Goal: Transaction & Acquisition: Purchase product/service

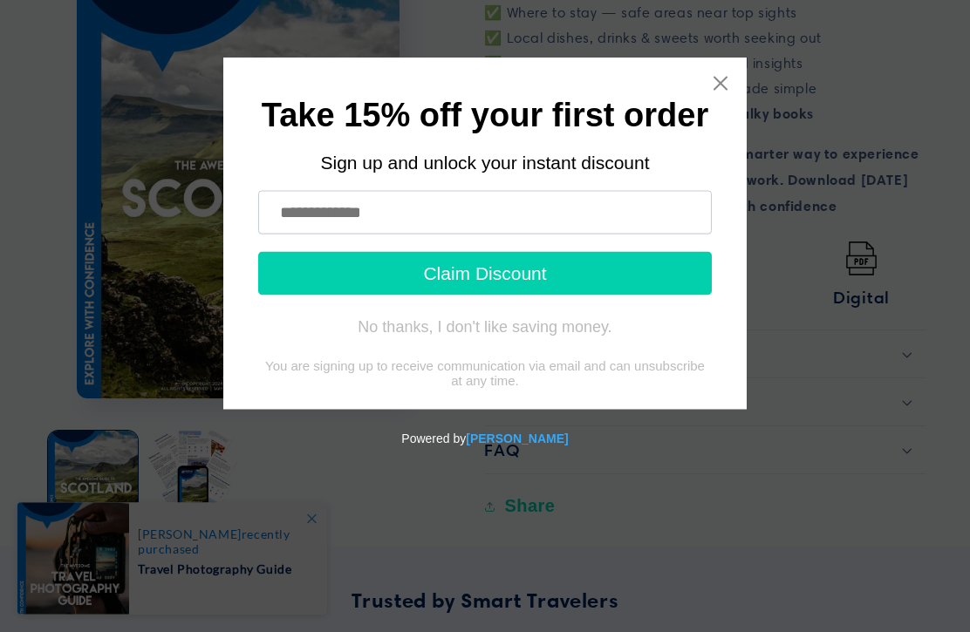
scroll to position [855, 0]
click at [525, 218] on input "text" at bounding box center [484, 213] width 453 height 44
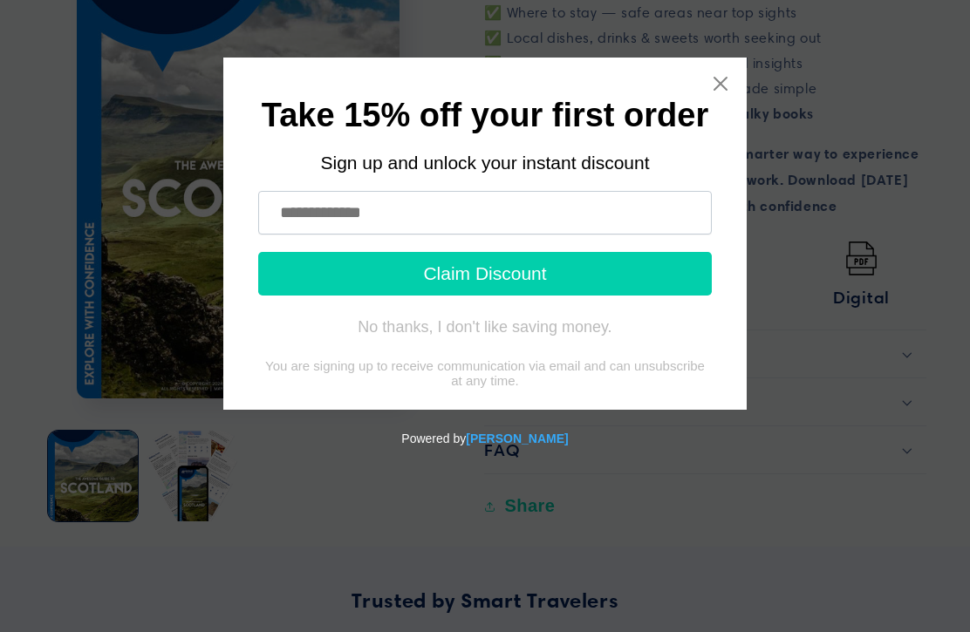
type input "**********"
click at [561, 280] on button "Claim Discount" at bounding box center [484, 274] width 453 height 44
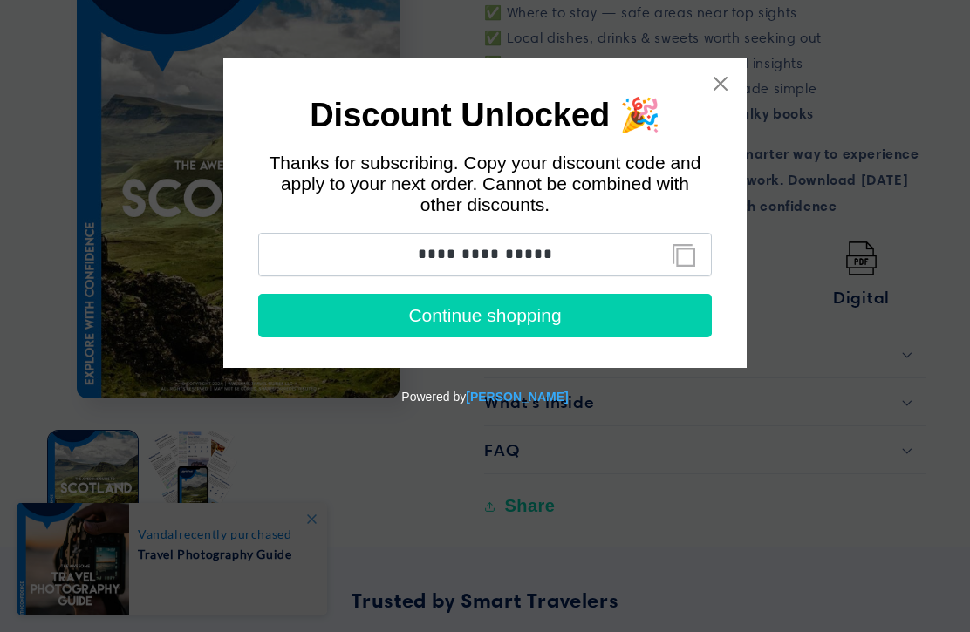
click at [518, 319] on button "Continue shopping" at bounding box center [484, 316] width 453 height 44
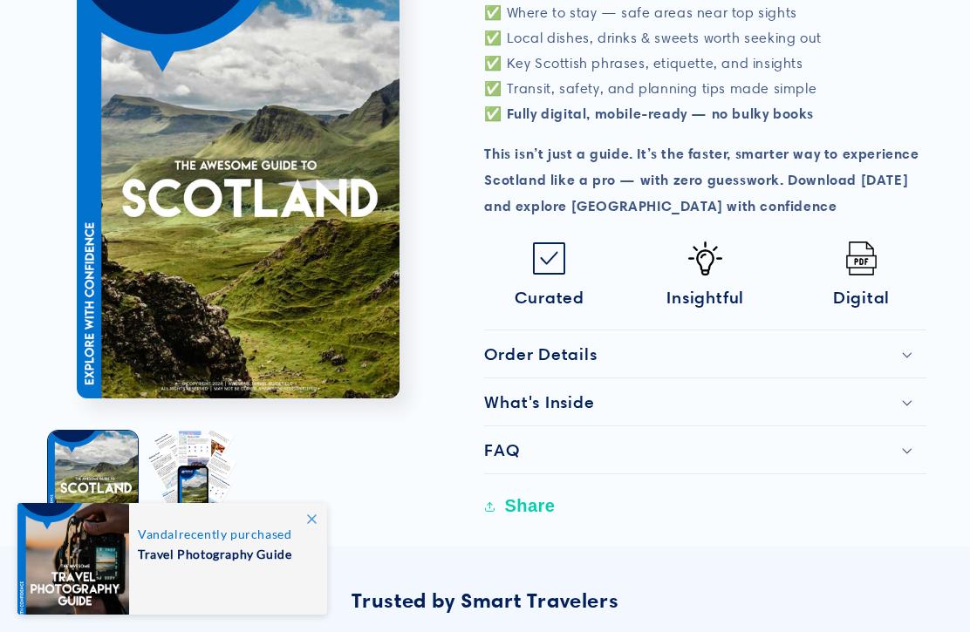
click at [774, 392] on div "What's Inside" at bounding box center [705, 402] width 442 height 21
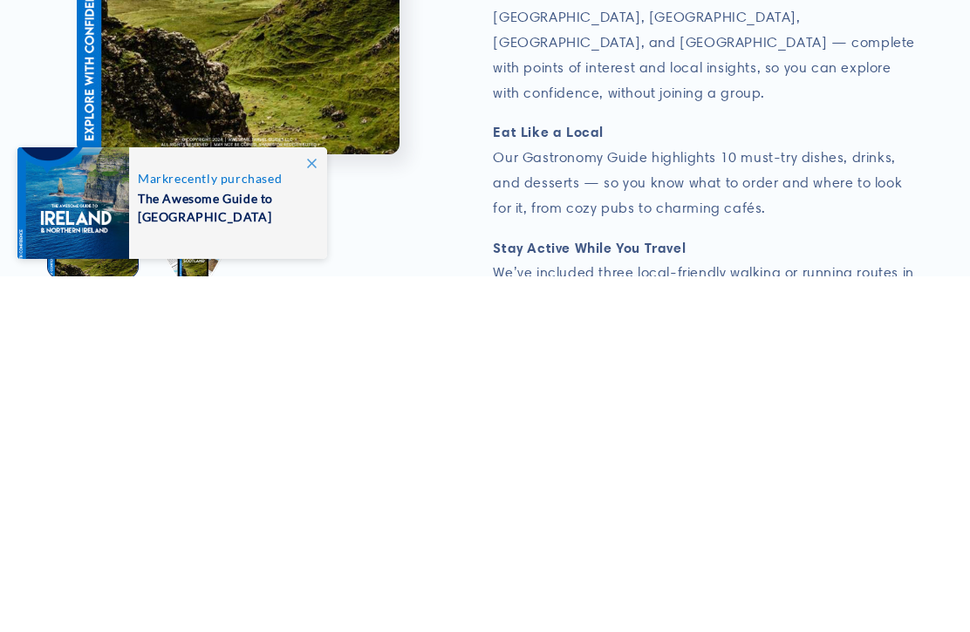
scroll to position [1568, 0]
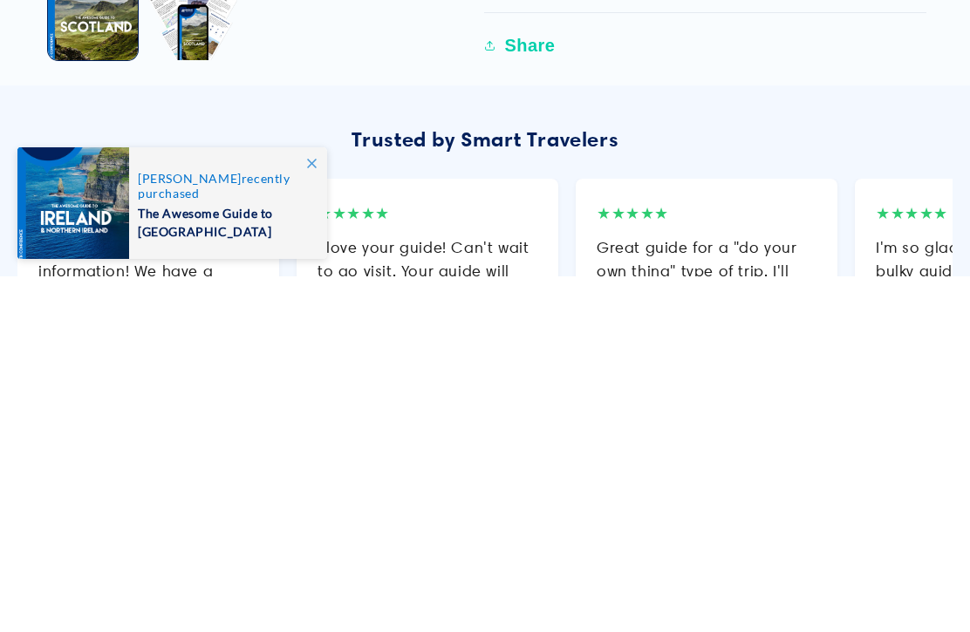
scroll to position [2646, 0]
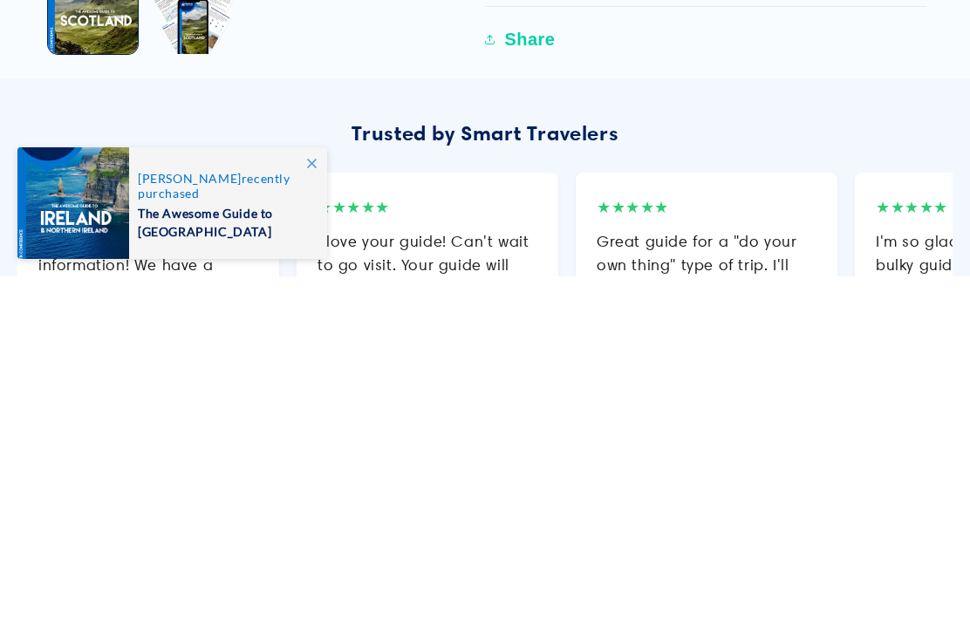
click at [320, 503] on span at bounding box center [311, 518] width 31 height 31
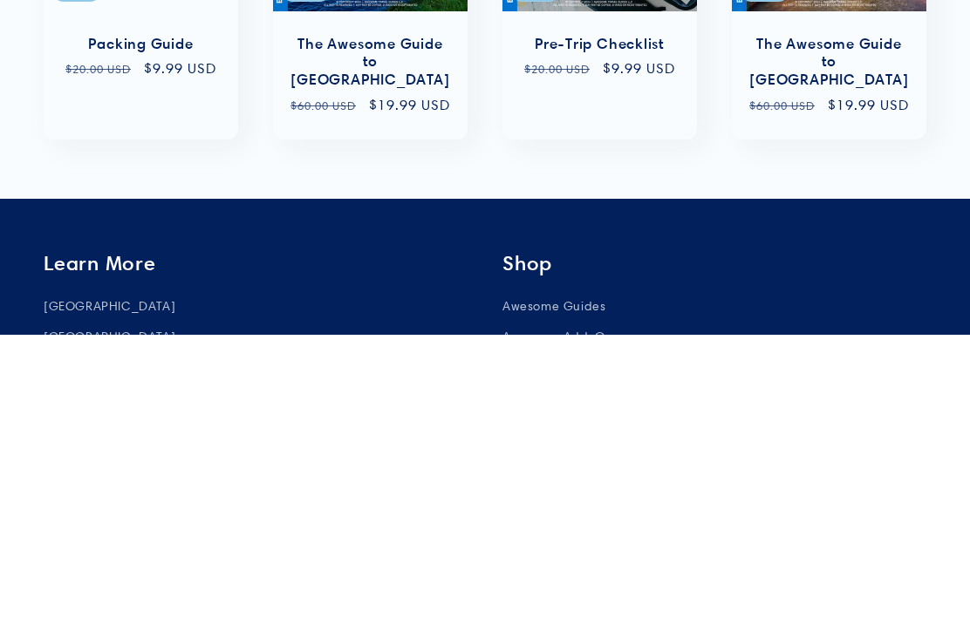
scroll to position [3543, 0]
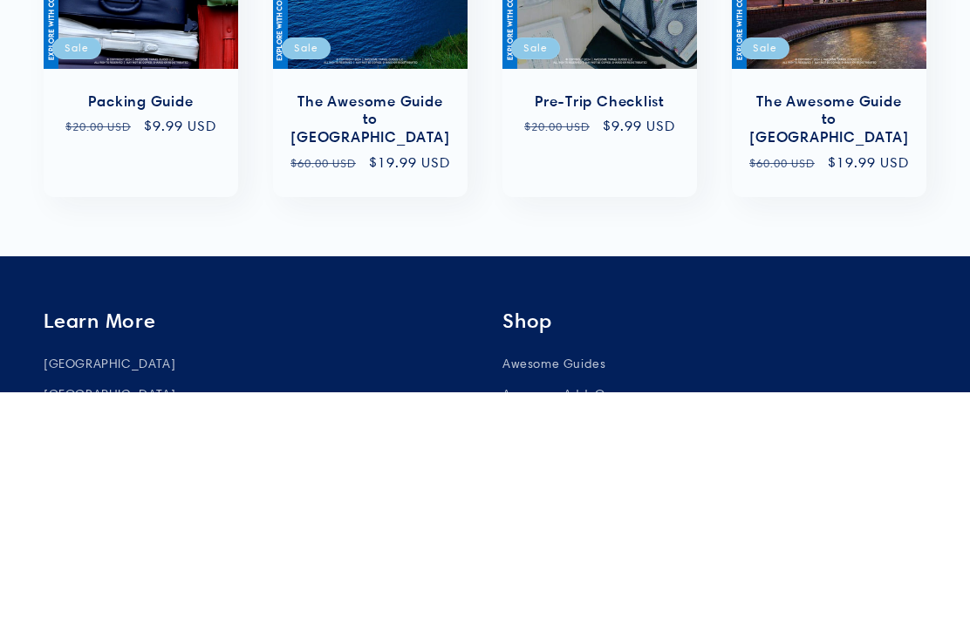
click at [66, 593] on link "[GEOGRAPHIC_DATA]" at bounding box center [110, 606] width 132 height 26
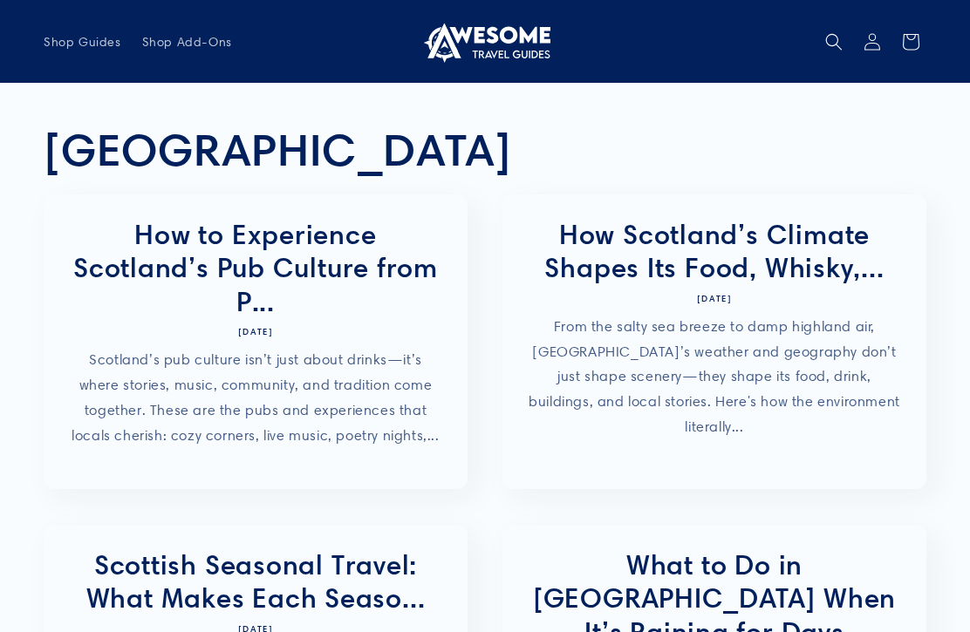
click at [75, 41] on span "Shop Guides" at bounding box center [83, 42] width 78 height 16
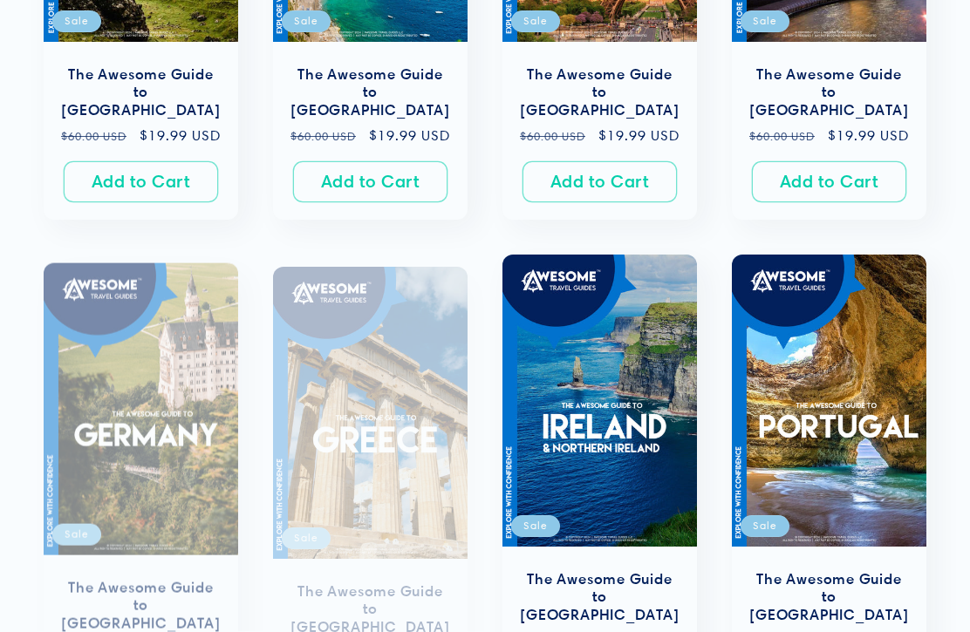
scroll to position [644, 0]
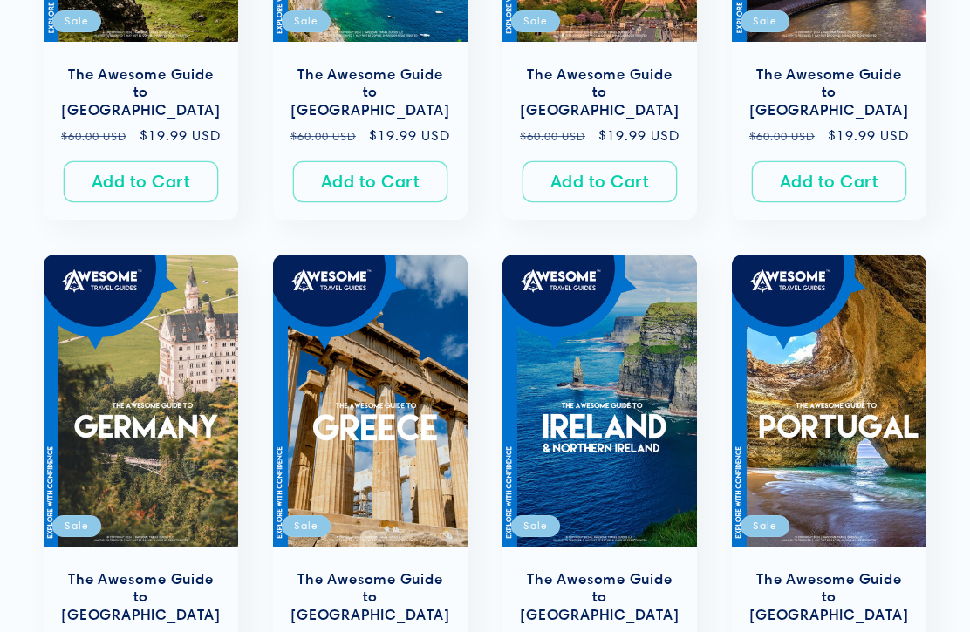
click at [127, 186] on button "Add to Cart Sold out" at bounding box center [141, 181] width 154 height 41
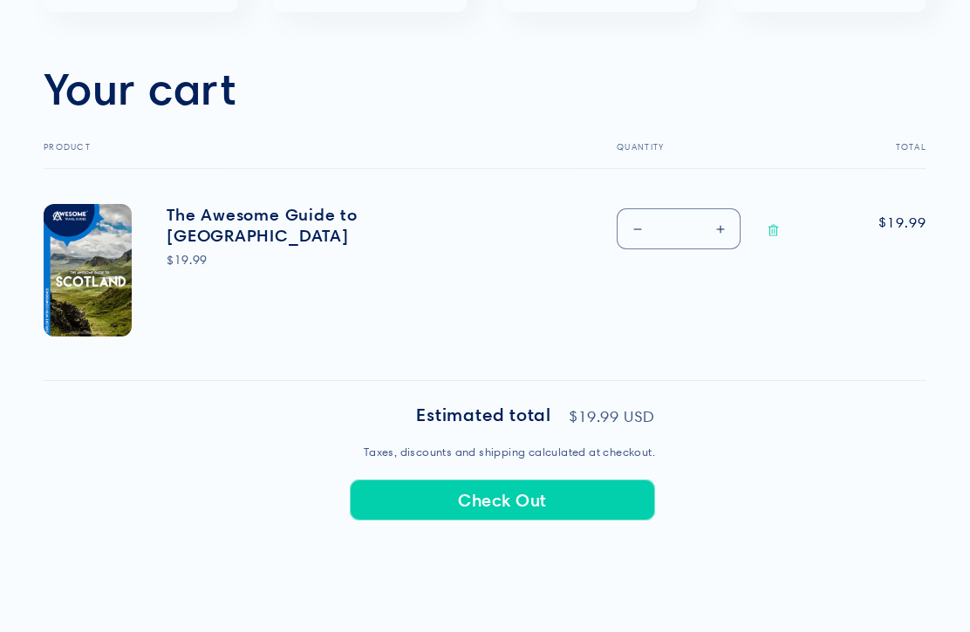
scroll to position [522, 0]
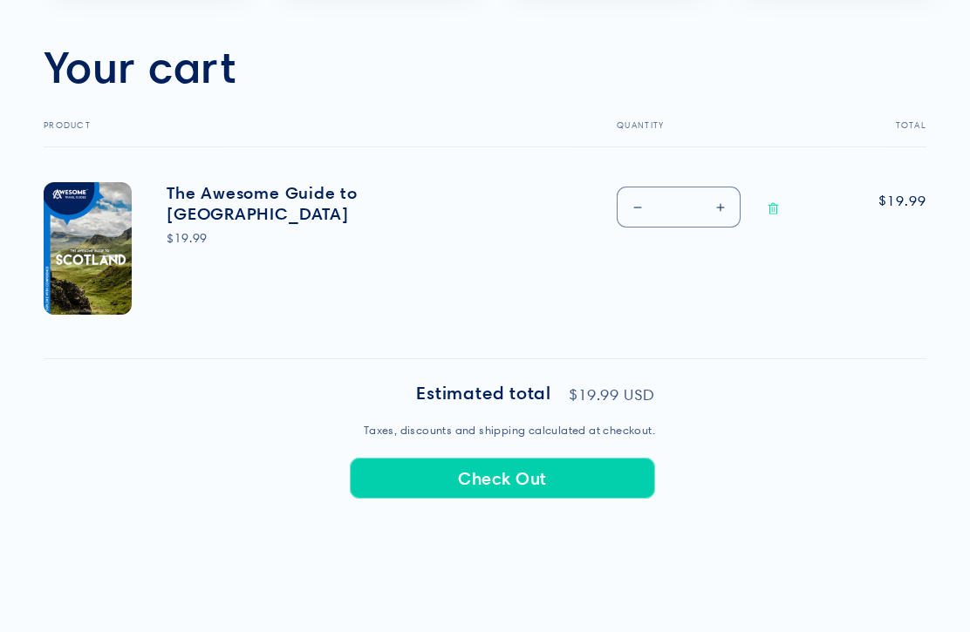
click at [354, 521] on shopify-apple-pay-button at bounding box center [352, 519] width 4 height 17
